Goal: Navigation & Orientation: Find specific page/section

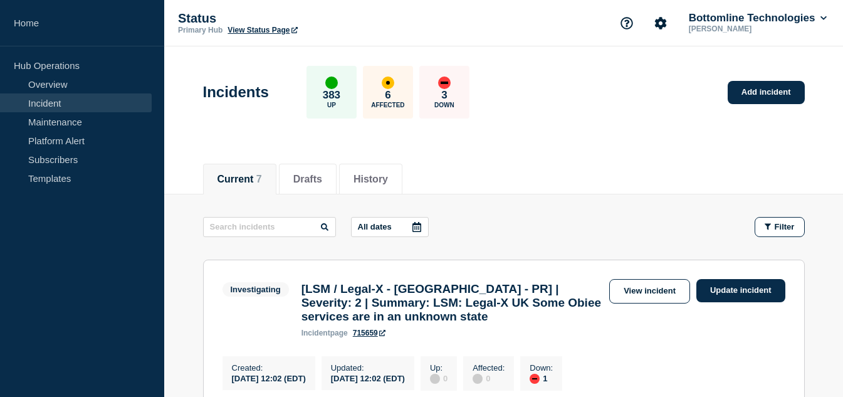
click at [557, 167] on div "Current 7 Drafts History" at bounding box center [504, 172] width 602 height 43
click at [110, 121] on link "Maintenance" at bounding box center [76, 121] width 152 height 19
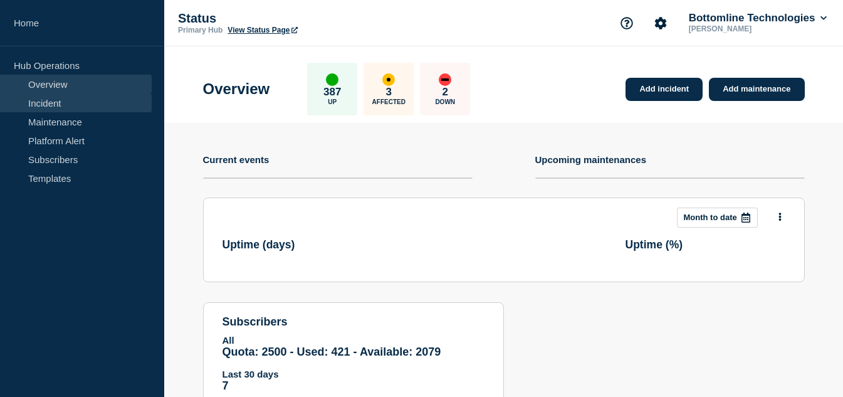
click at [65, 105] on link "Incident" at bounding box center [76, 102] width 152 height 19
